Goal: Information Seeking & Learning: Learn about a topic

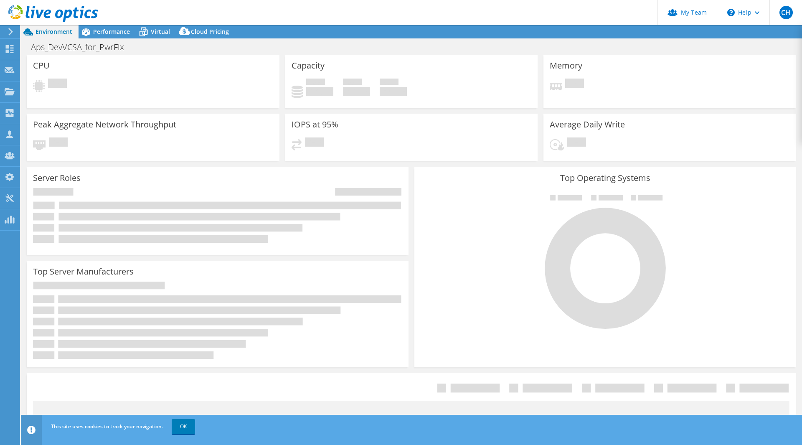
select select "USD"
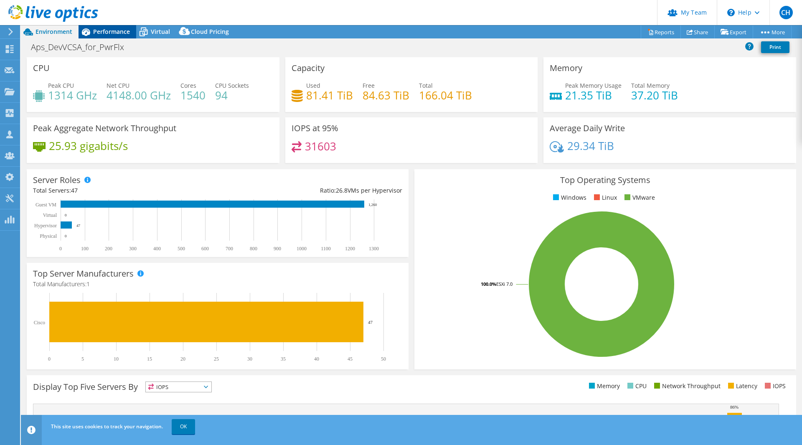
click at [108, 32] on span "Performance" at bounding box center [111, 32] width 37 height 8
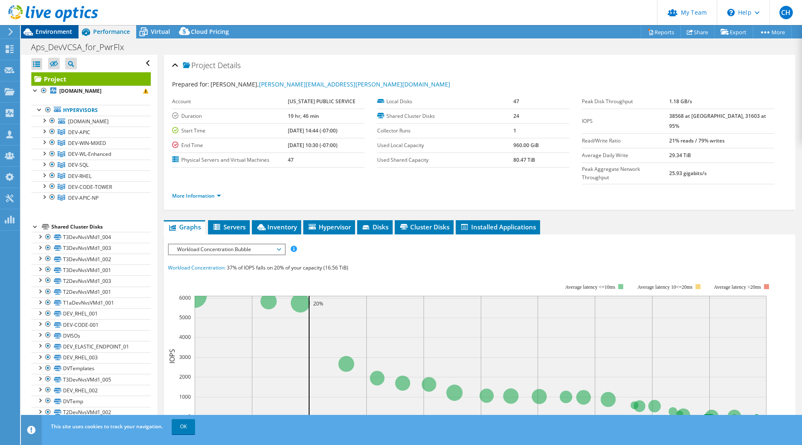
click at [58, 35] on span "Environment" at bounding box center [54, 32] width 37 height 8
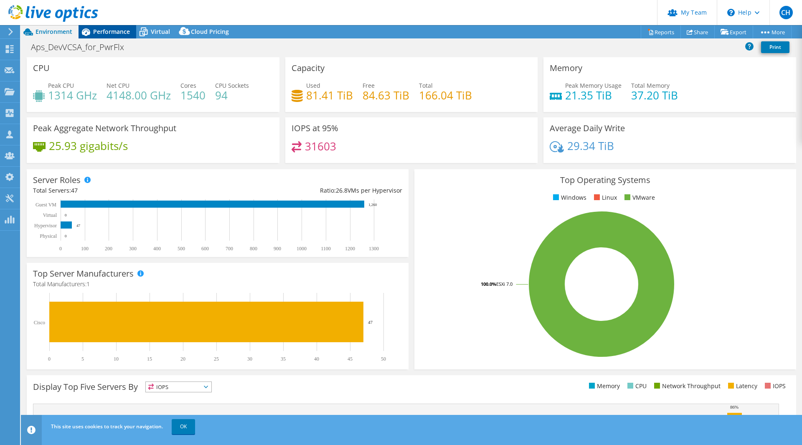
click at [115, 33] on span "Performance" at bounding box center [111, 32] width 37 height 8
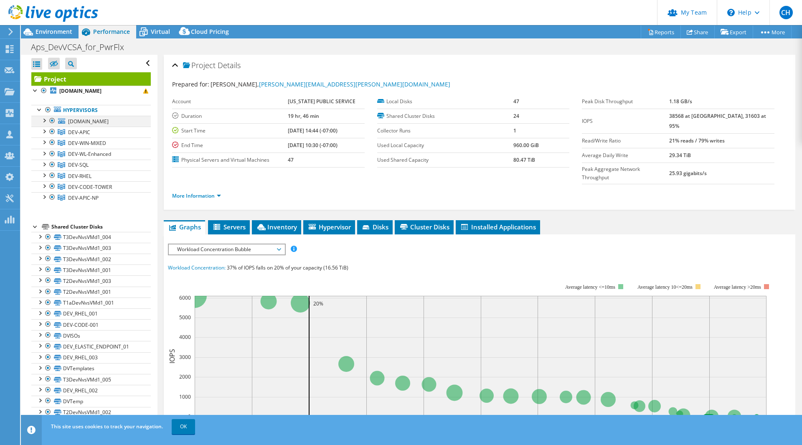
click at [45, 123] on div at bounding box center [44, 120] width 8 height 8
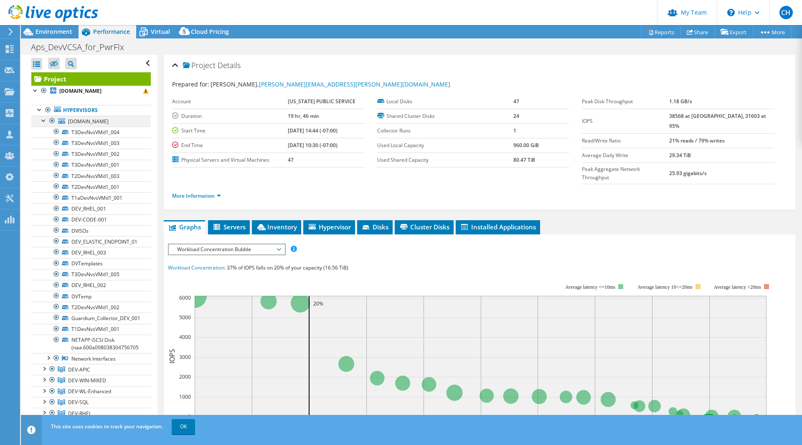
click at [45, 123] on div at bounding box center [44, 120] width 8 height 8
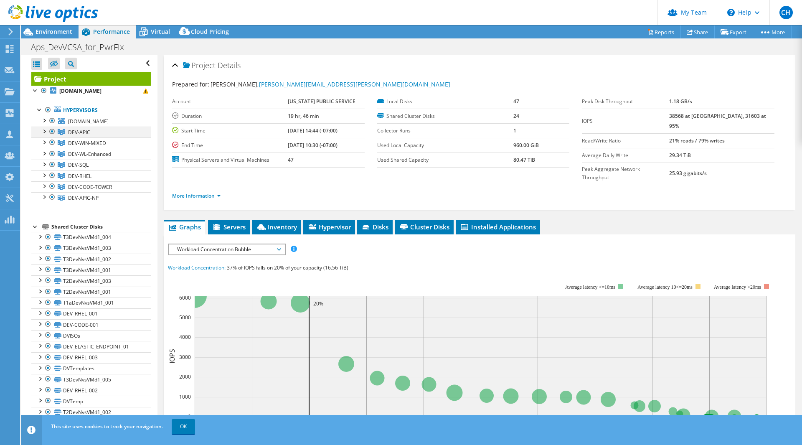
click at [43, 131] on div at bounding box center [44, 131] width 8 height 8
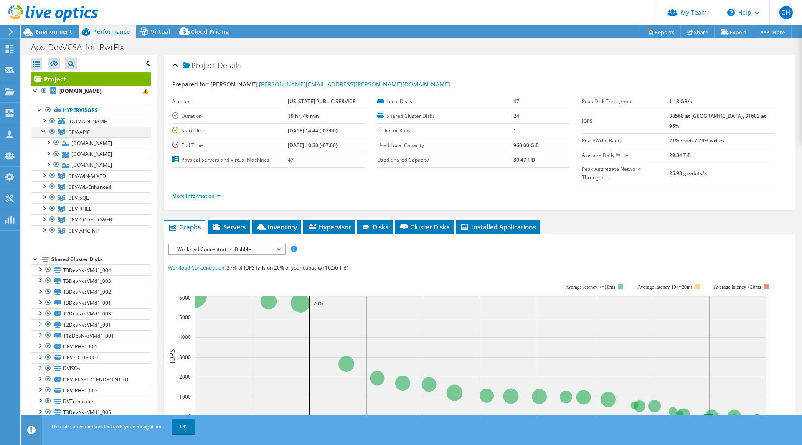
click at [43, 131] on div at bounding box center [44, 131] width 8 height 8
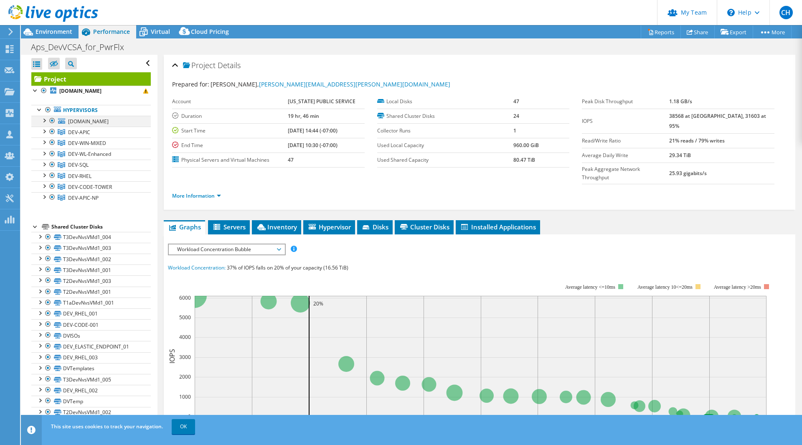
click at [46, 121] on div at bounding box center [44, 120] width 8 height 8
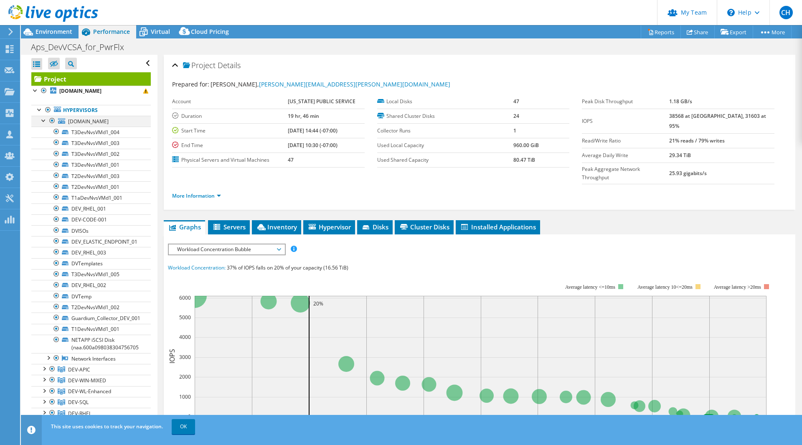
click at [46, 121] on div at bounding box center [44, 120] width 8 height 8
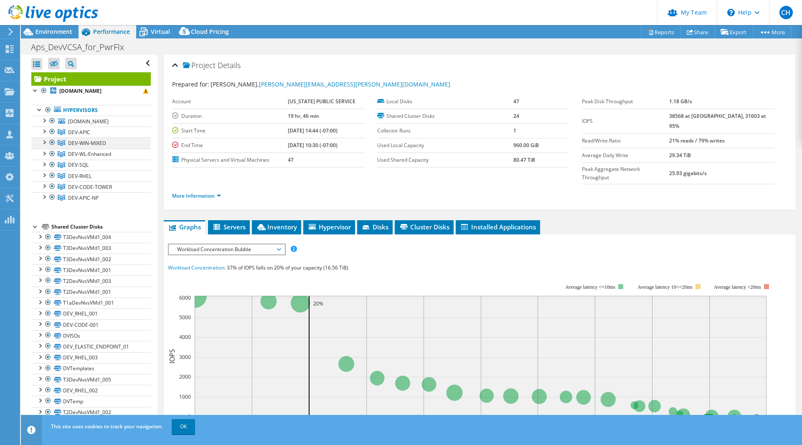
click at [47, 143] on div at bounding box center [44, 141] width 8 height 8
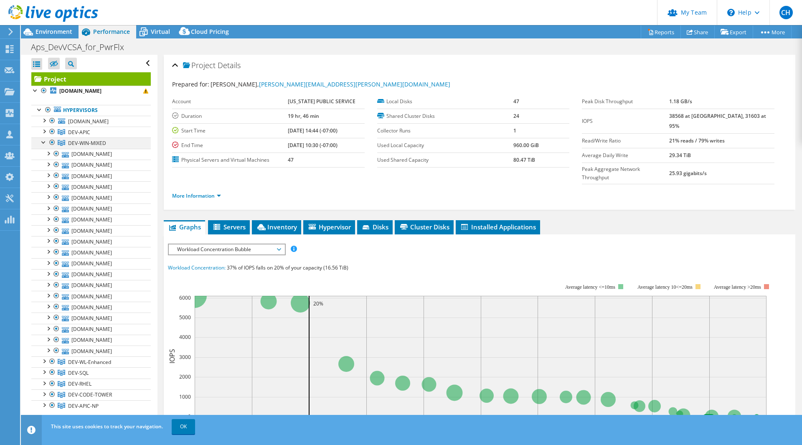
click at [46, 143] on div at bounding box center [44, 141] width 8 height 8
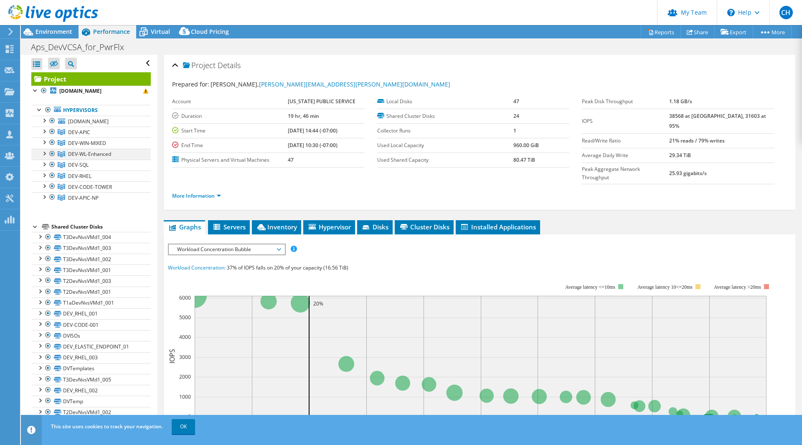
click at [46, 155] on div at bounding box center [44, 153] width 8 height 8
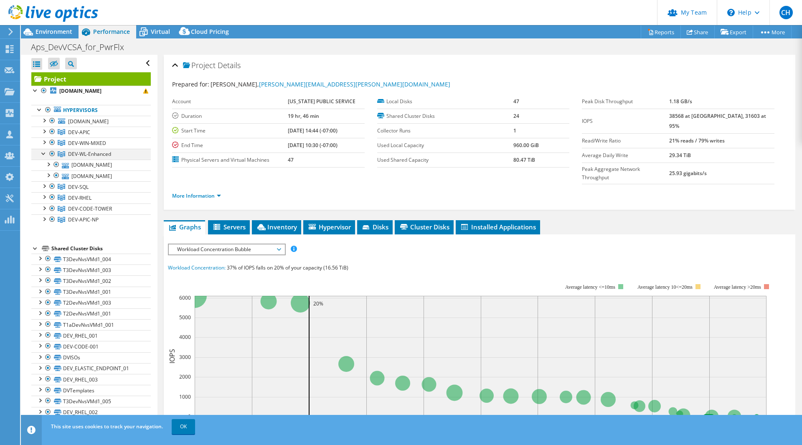
click at [46, 155] on div at bounding box center [44, 153] width 8 height 8
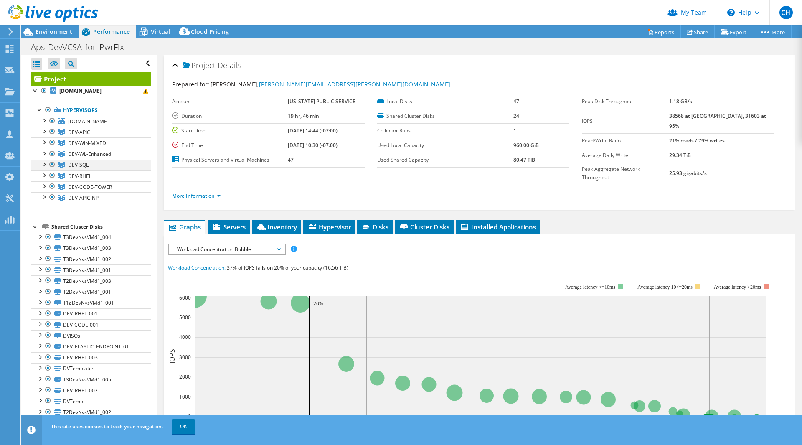
click at [46, 162] on div at bounding box center [44, 164] width 8 height 8
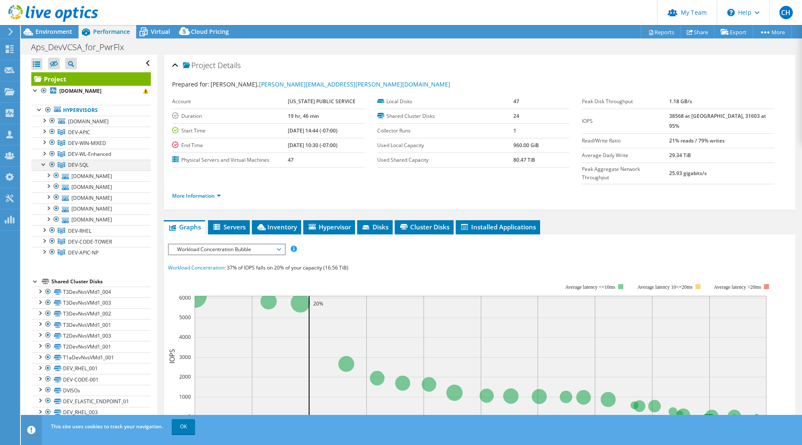
click at [46, 162] on div at bounding box center [44, 164] width 8 height 8
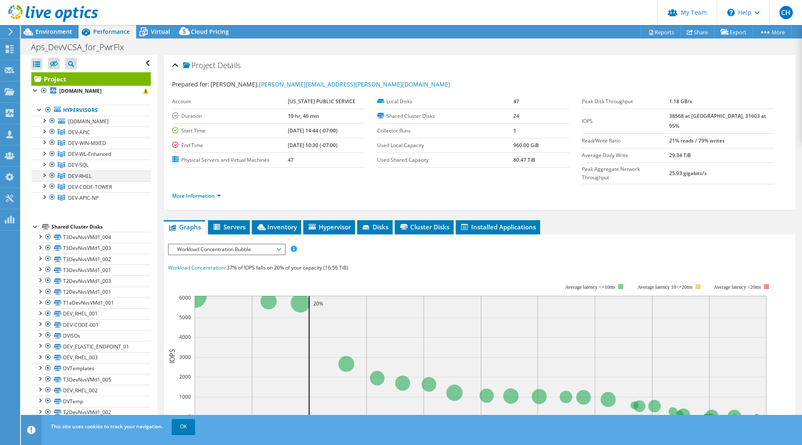
click at [45, 176] on div at bounding box center [44, 174] width 8 height 8
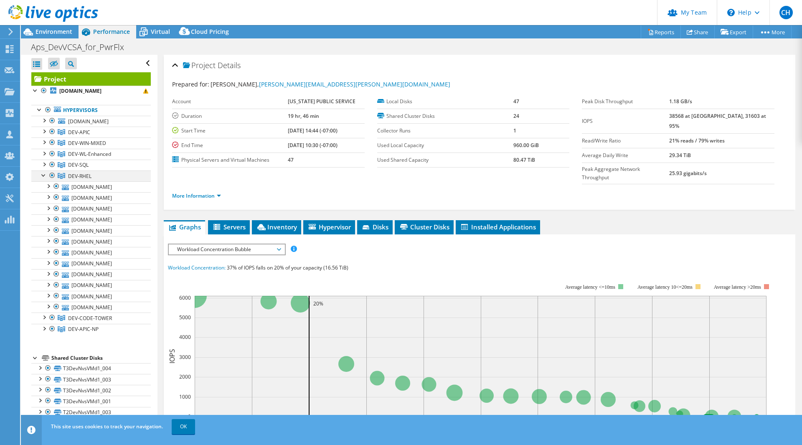
click at [45, 176] on div at bounding box center [44, 174] width 8 height 8
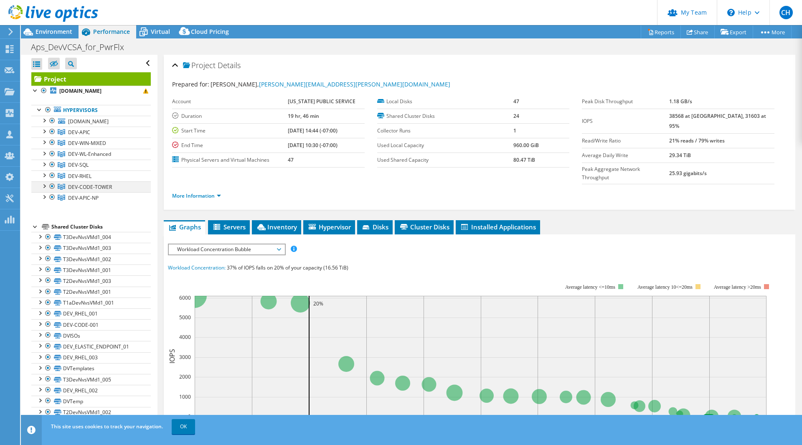
click at [44, 186] on div at bounding box center [44, 185] width 8 height 8
click at [45, 197] on div at bounding box center [44, 196] width 8 height 8
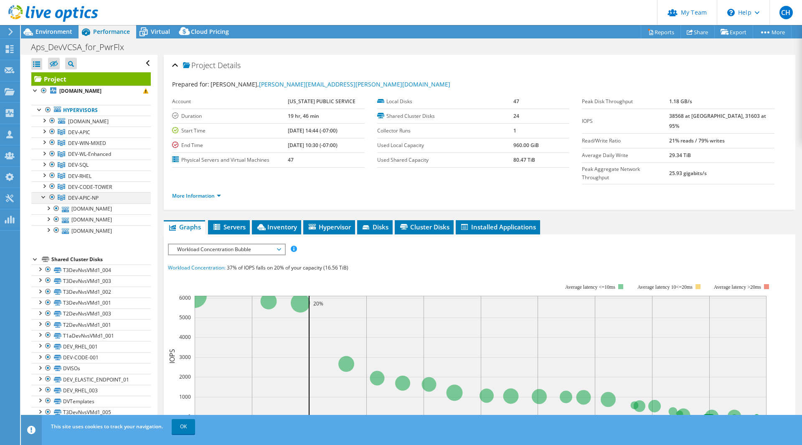
click at [45, 197] on div at bounding box center [44, 196] width 8 height 8
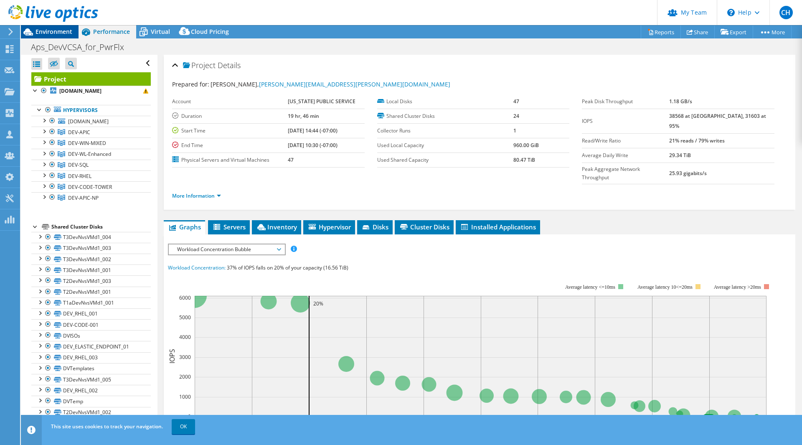
click at [67, 32] on span "Environment" at bounding box center [54, 32] width 37 height 8
